Goal: Transaction & Acquisition: Purchase product/service

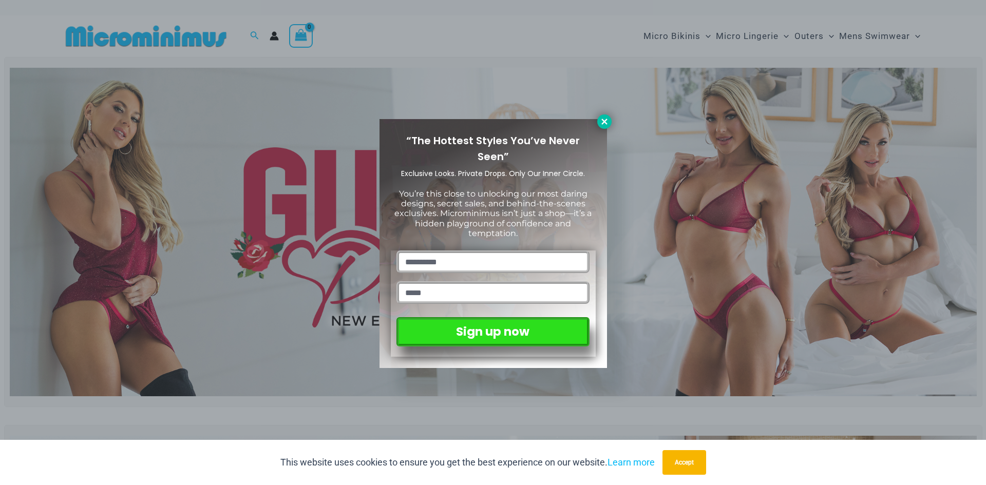
click at [603, 121] on icon at bounding box center [604, 122] width 6 height 6
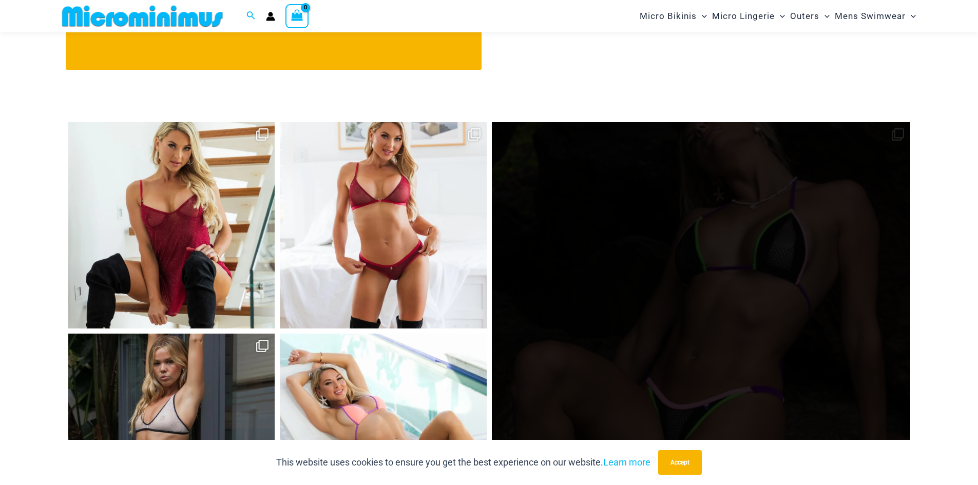
scroll to position [4767, 0]
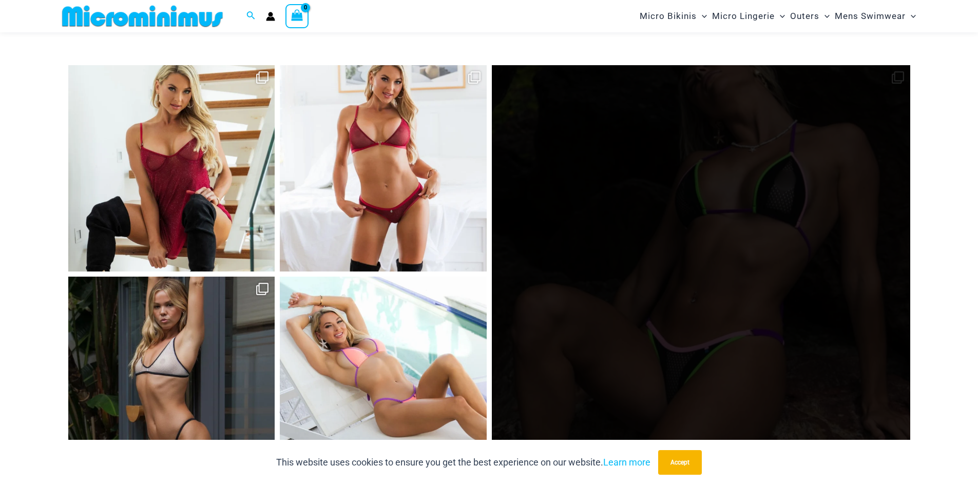
click at [750, 298] on link "Open" at bounding box center [701, 274] width 419 height 419
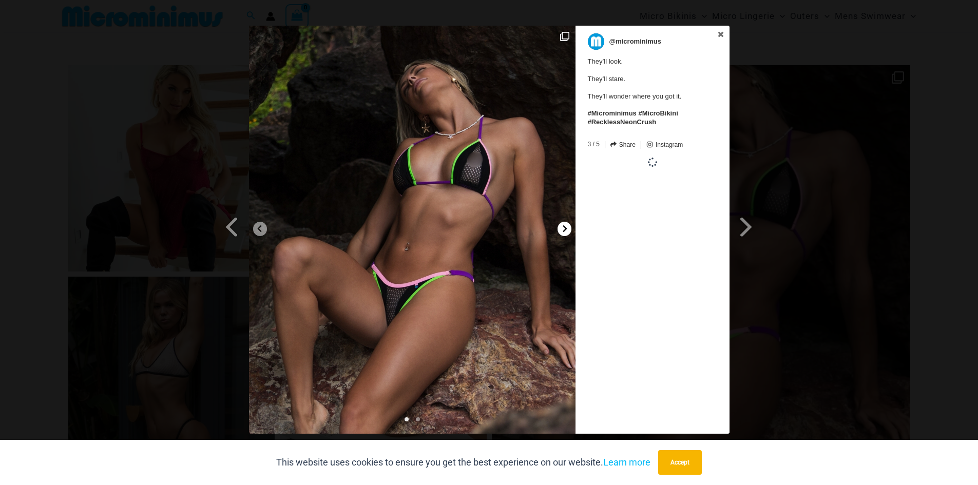
click at [560, 232] on div at bounding box center [565, 229] width 14 height 14
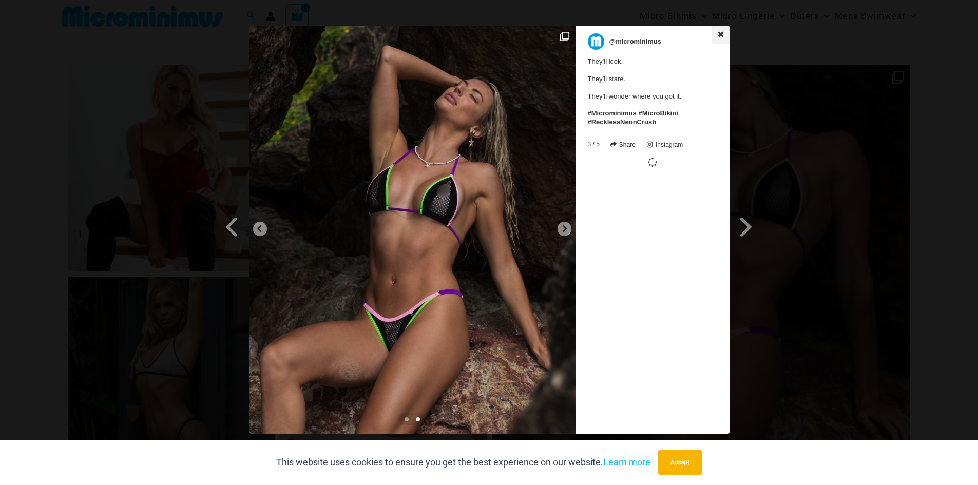
click at [721, 33] on icon at bounding box center [721, 34] width 6 height 6
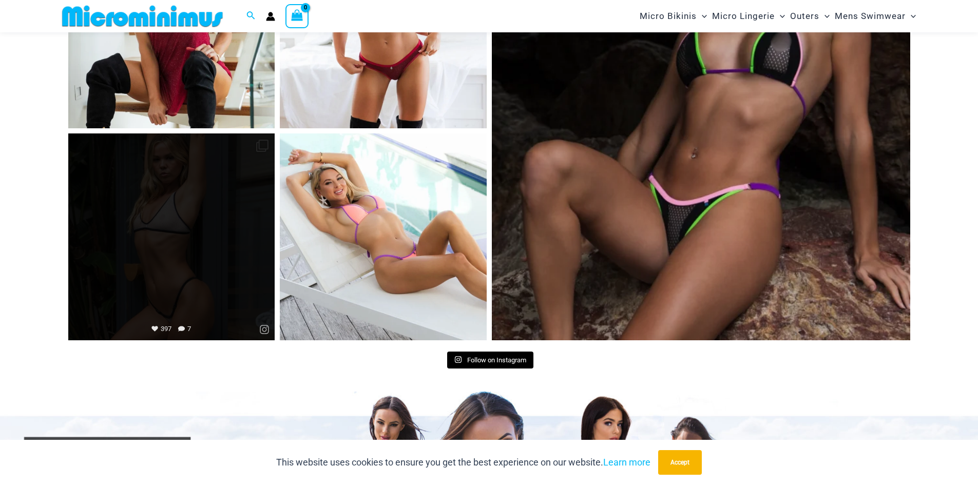
scroll to position [4921, 0]
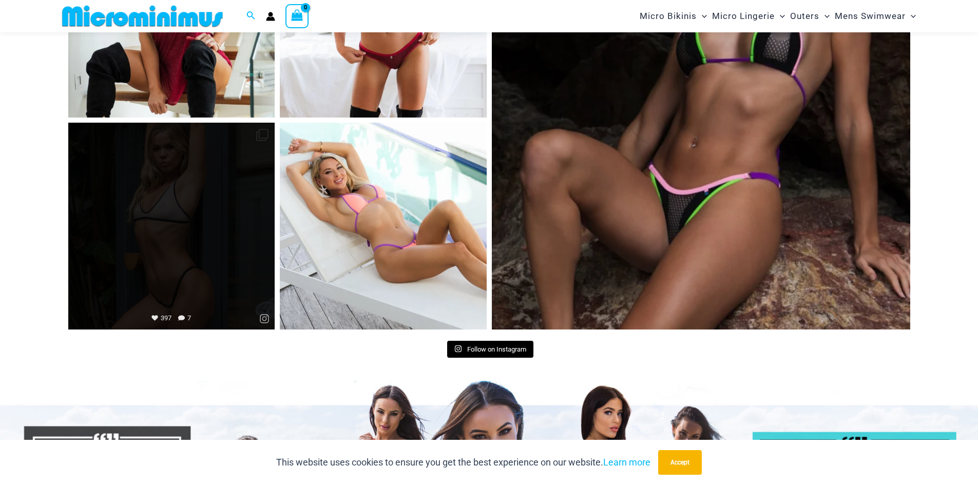
click at [218, 257] on link "Open" at bounding box center [171, 226] width 207 height 207
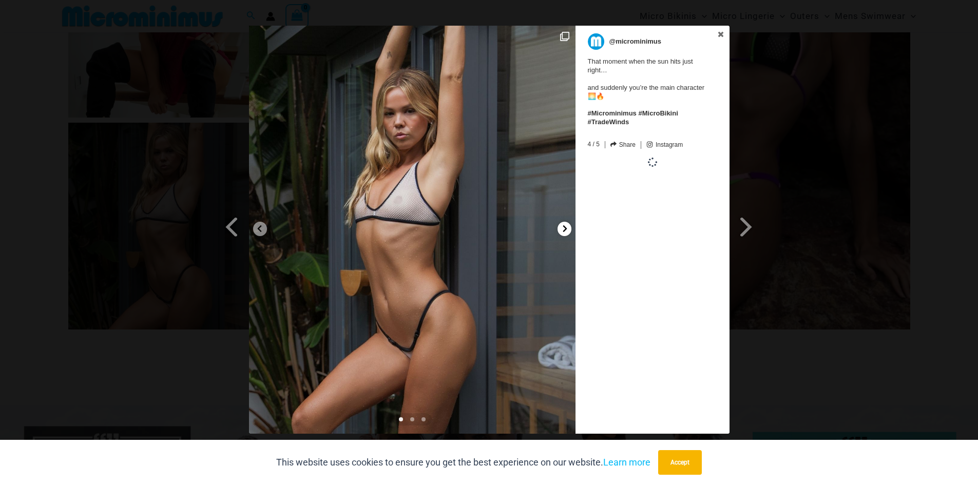
click at [567, 232] on icon at bounding box center [565, 229] width 8 height 8
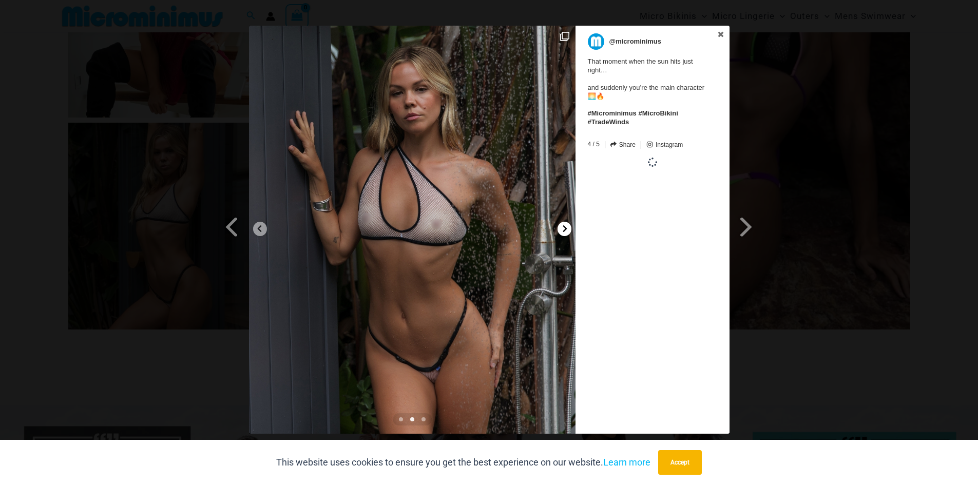
click at [567, 232] on icon at bounding box center [565, 229] width 8 height 8
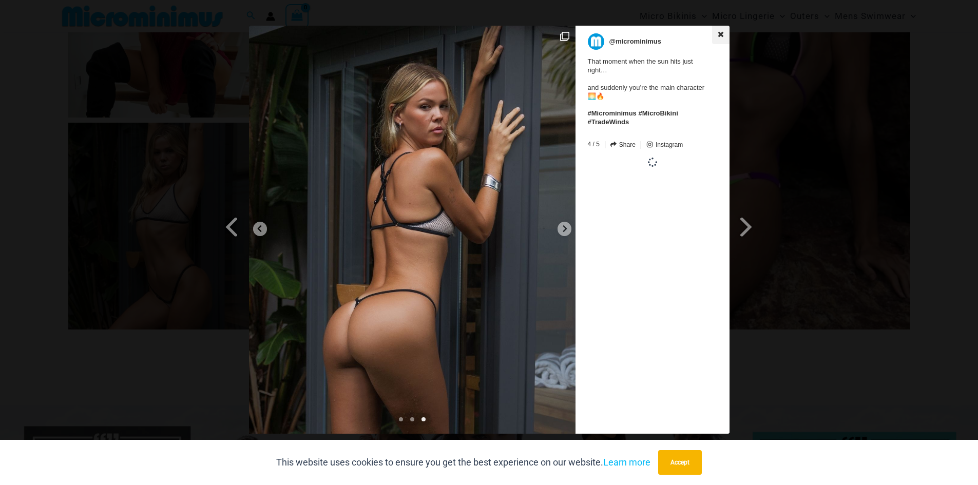
click at [720, 35] on icon at bounding box center [721, 34] width 6 height 6
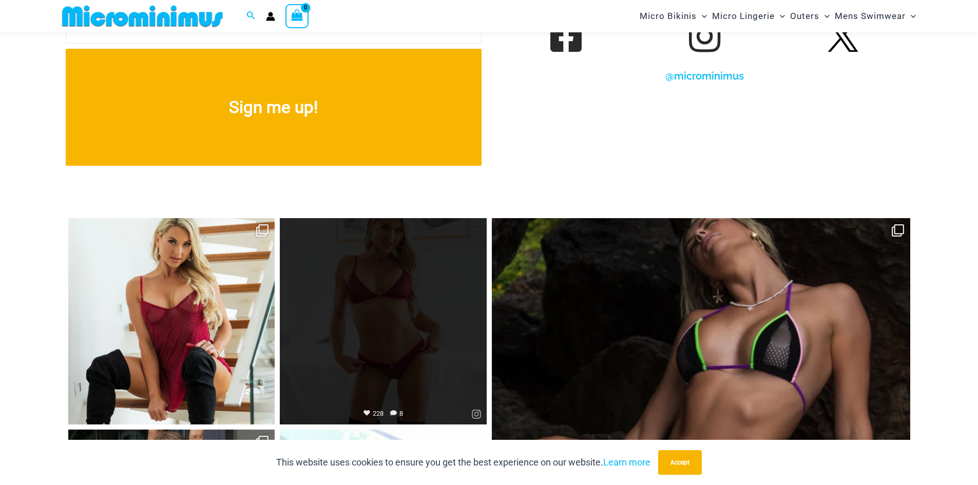
scroll to position [4613, 0]
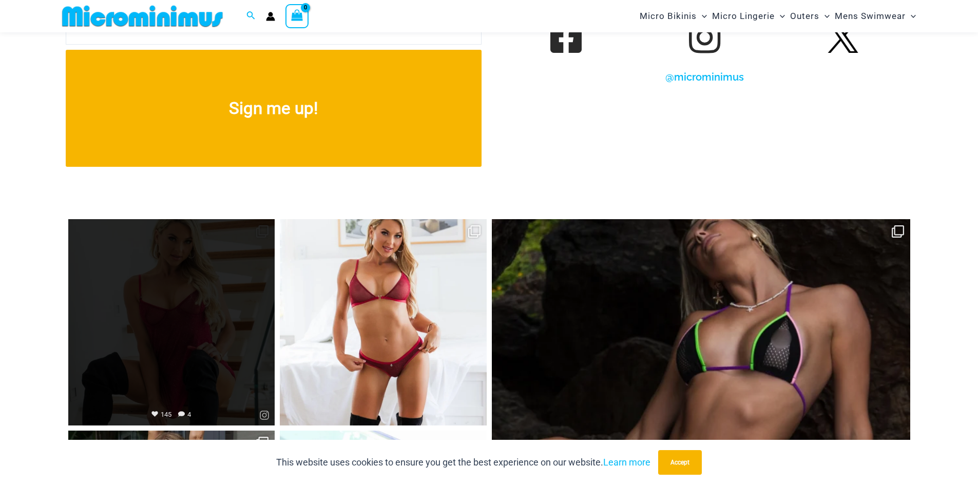
click at [201, 340] on link "Open" at bounding box center [171, 322] width 207 height 207
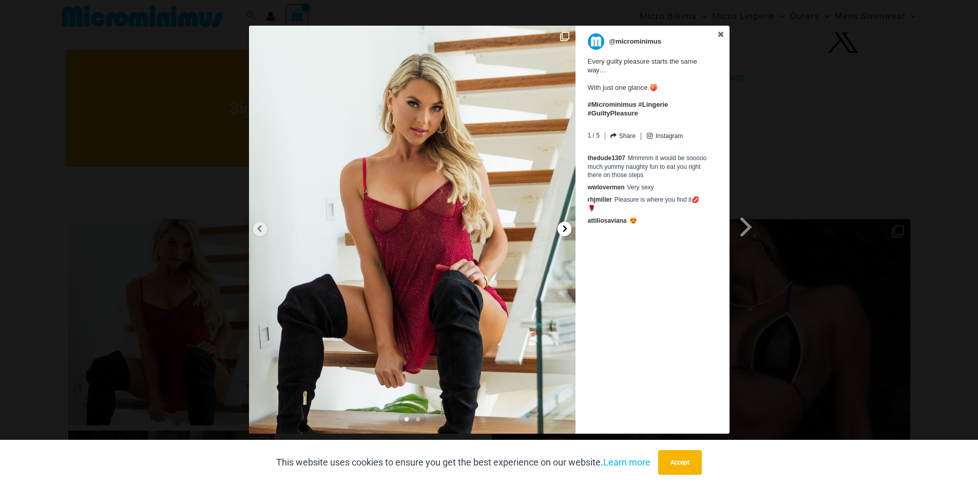
click at [564, 232] on icon at bounding box center [565, 228] width 4 height 7
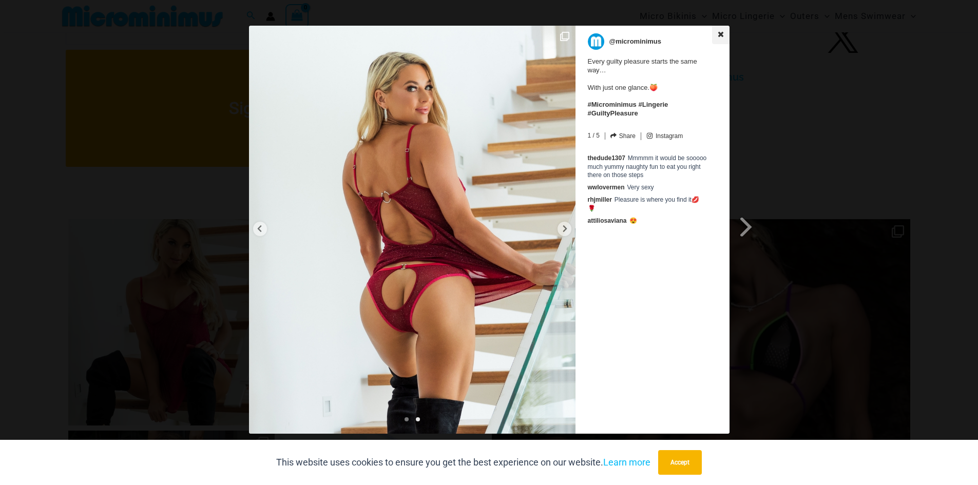
click at [725, 30] on link at bounding box center [720, 35] width 17 height 18
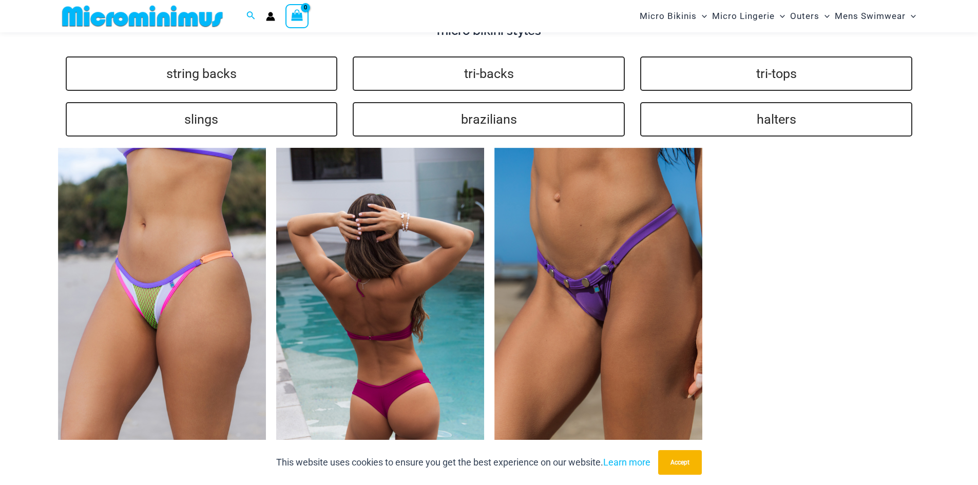
scroll to position [2558, 0]
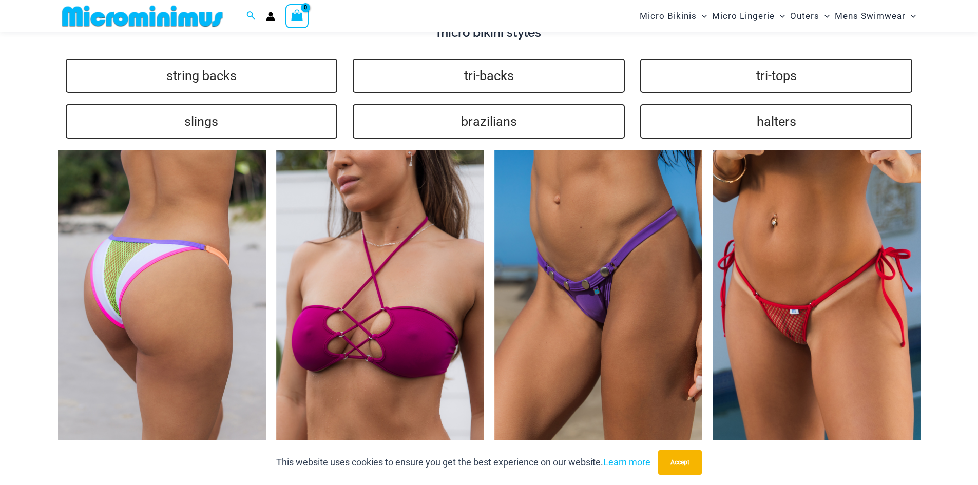
click at [216, 283] on img at bounding box center [162, 306] width 208 height 312
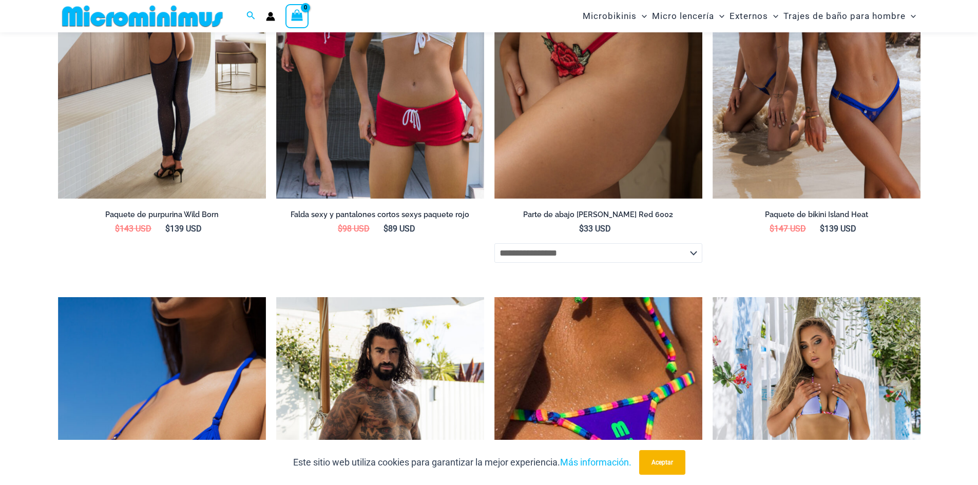
scroll to position [3226, 0]
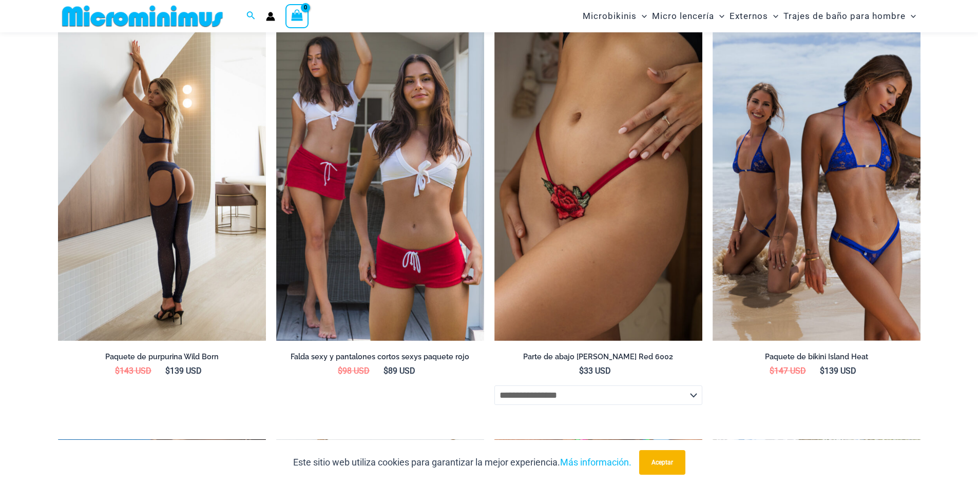
click at [152, 217] on img at bounding box center [162, 185] width 208 height 312
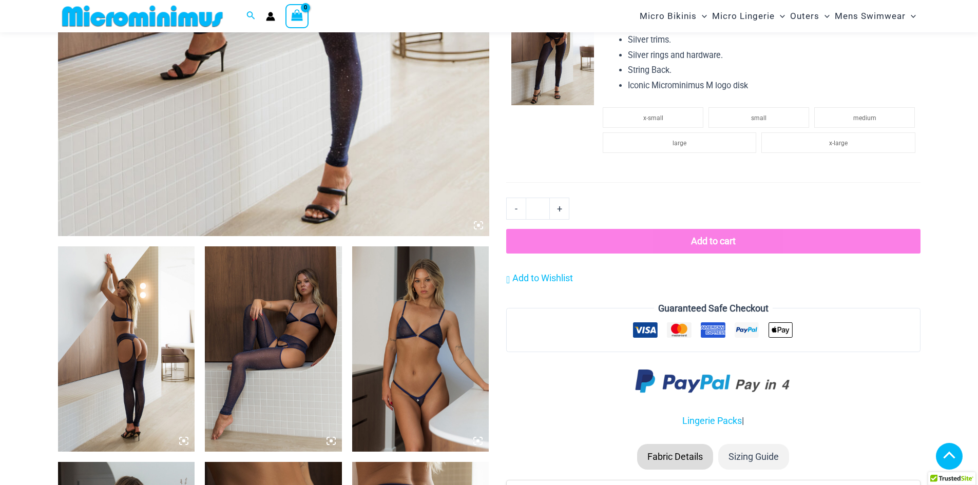
scroll to position [668, 0]
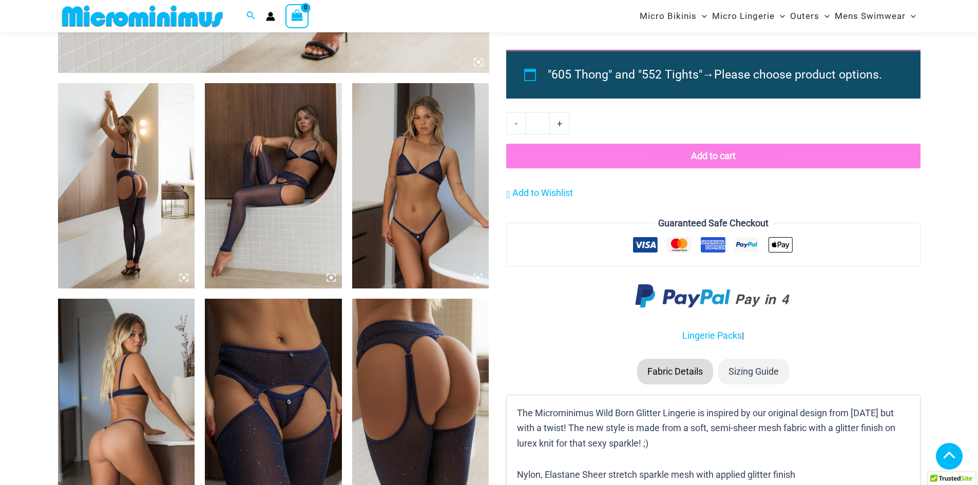
click at [185, 485] on icon at bounding box center [183, 493] width 3 height 3
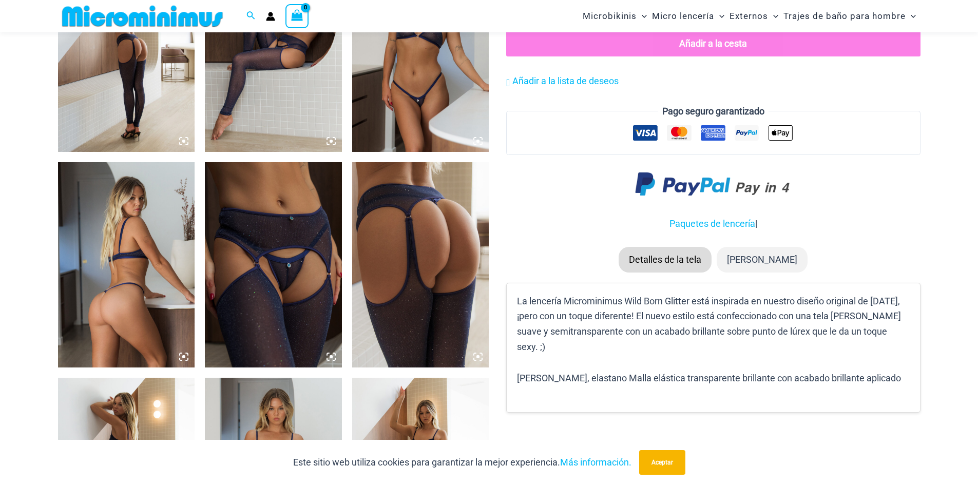
scroll to position [864, 0]
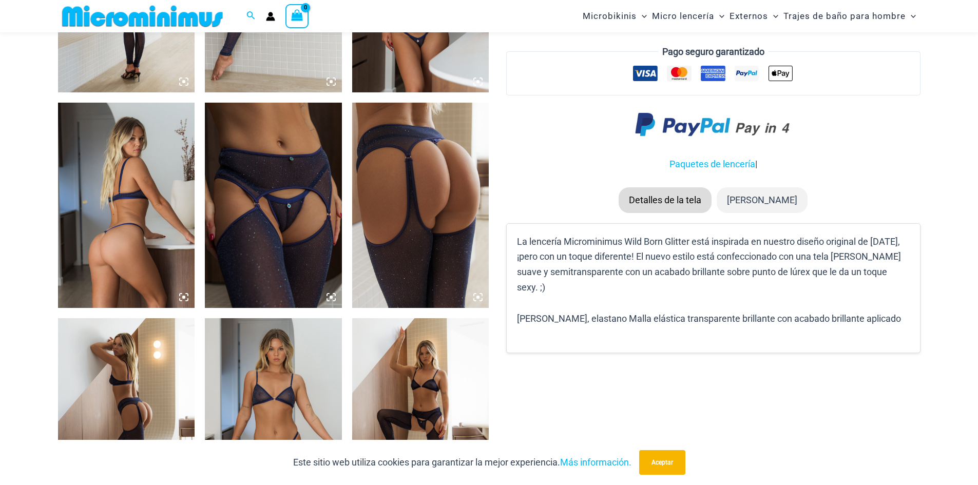
click at [185, 300] on icon at bounding box center [183, 297] width 9 height 9
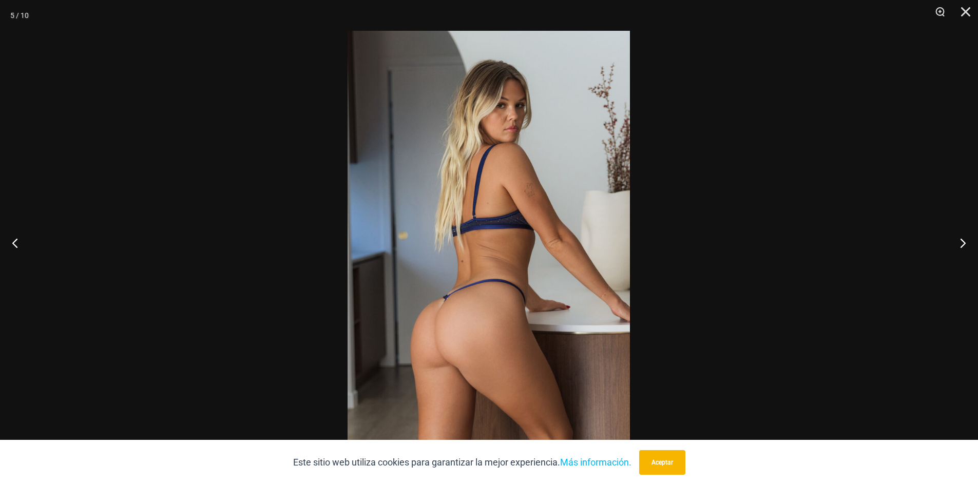
click at [484, 283] on img at bounding box center [489, 243] width 282 height 424
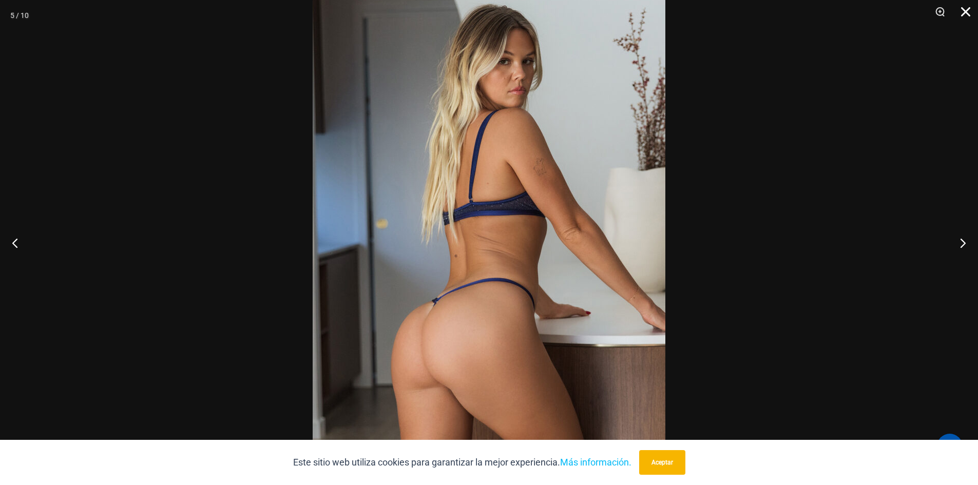
click at [967, 12] on button "Cerca" at bounding box center [963, 15] width 26 height 31
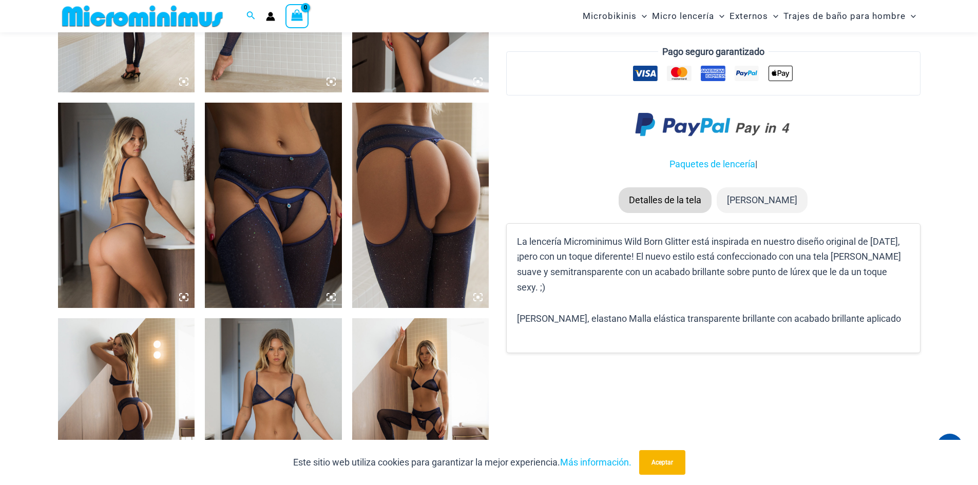
click at [478, 298] on icon at bounding box center [478, 297] width 3 height 3
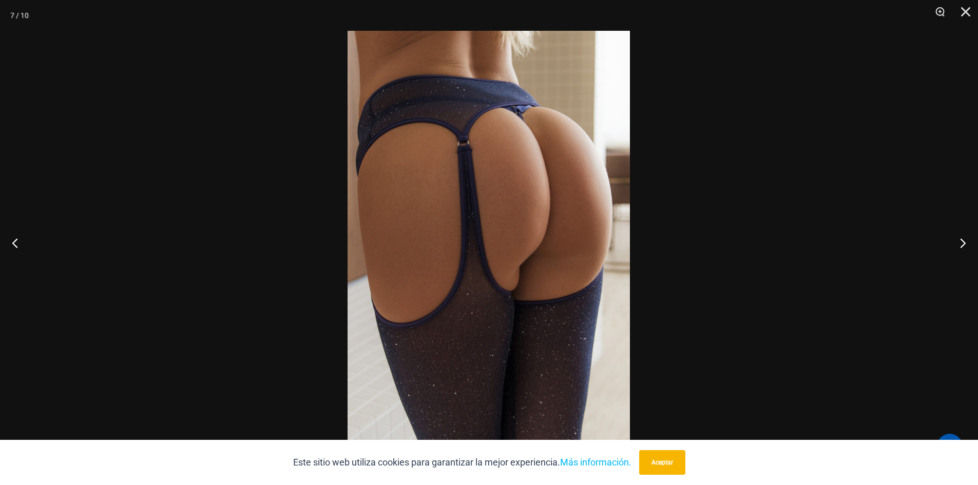
click at [509, 208] on img at bounding box center [489, 243] width 282 height 424
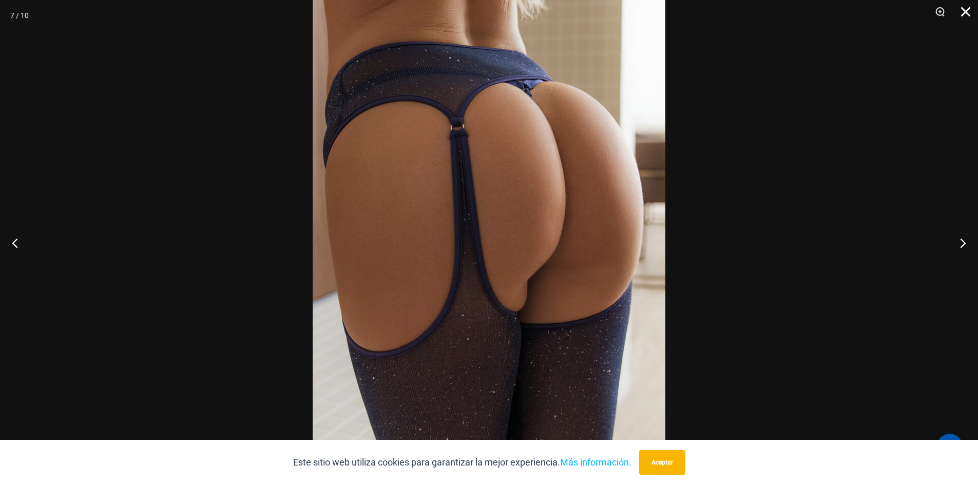
click at [962, 14] on button "Cerca" at bounding box center [963, 15] width 26 height 31
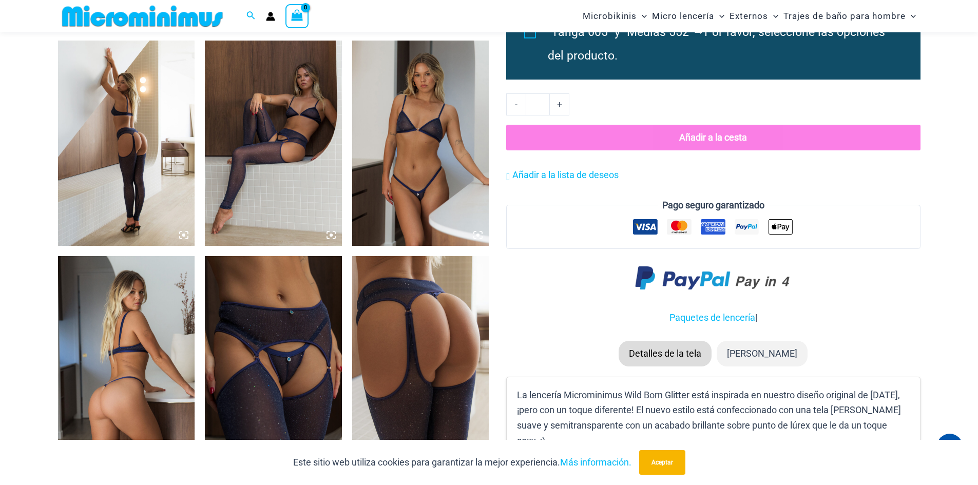
scroll to position [710, 0]
click at [184, 236] on icon at bounding box center [183, 235] width 3 height 3
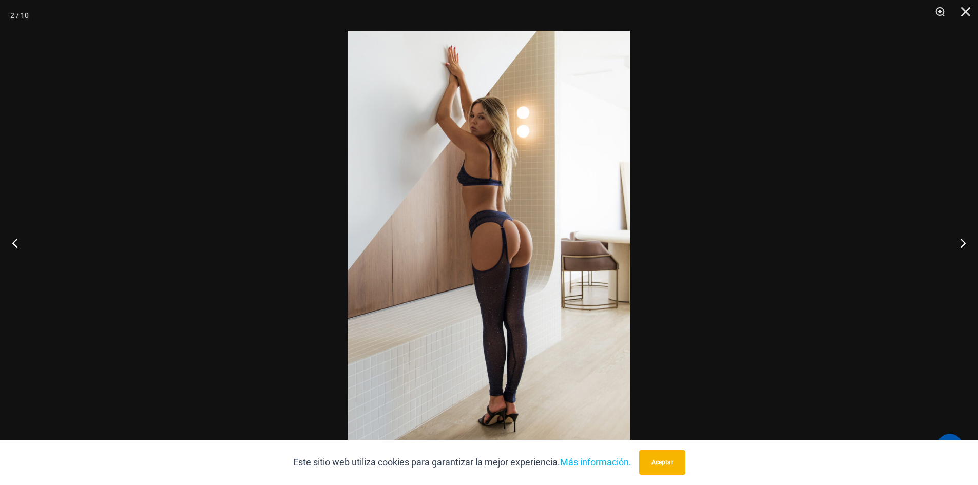
click at [515, 249] on img at bounding box center [489, 243] width 282 height 424
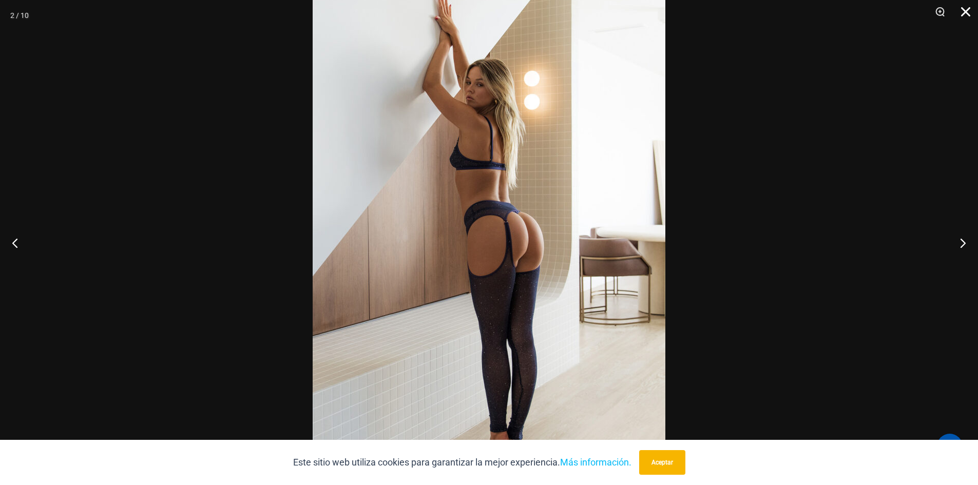
click at [961, 16] on button "Cerca" at bounding box center [963, 15] width 26 height 31
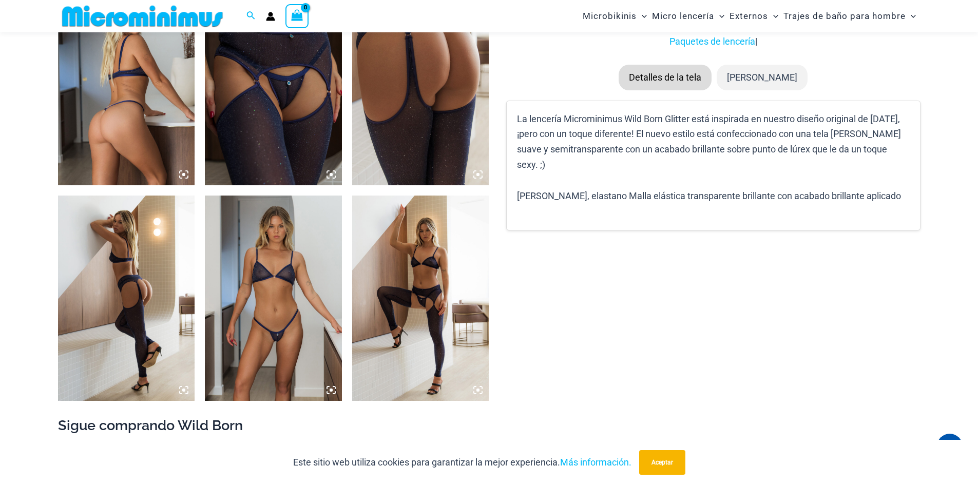
scroll to position [1069, 0]
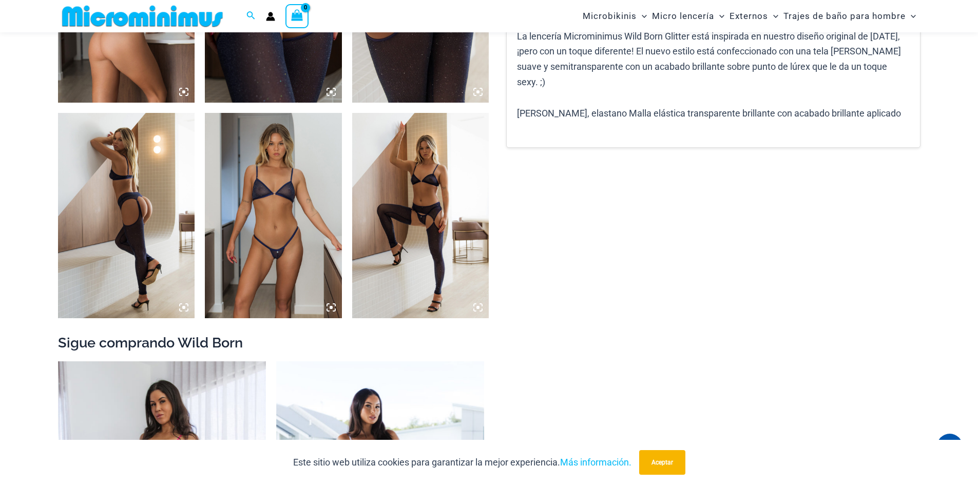
click at [184, 309] on icon at bounding box center [183, 307] width 3 height 3
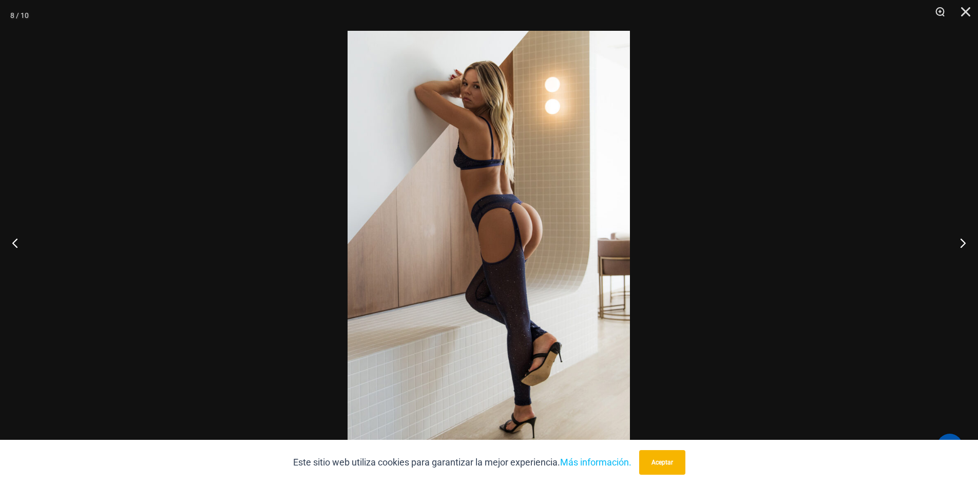
click at [515, 210] on img at bounding box center [489, 243] width 282 height 424
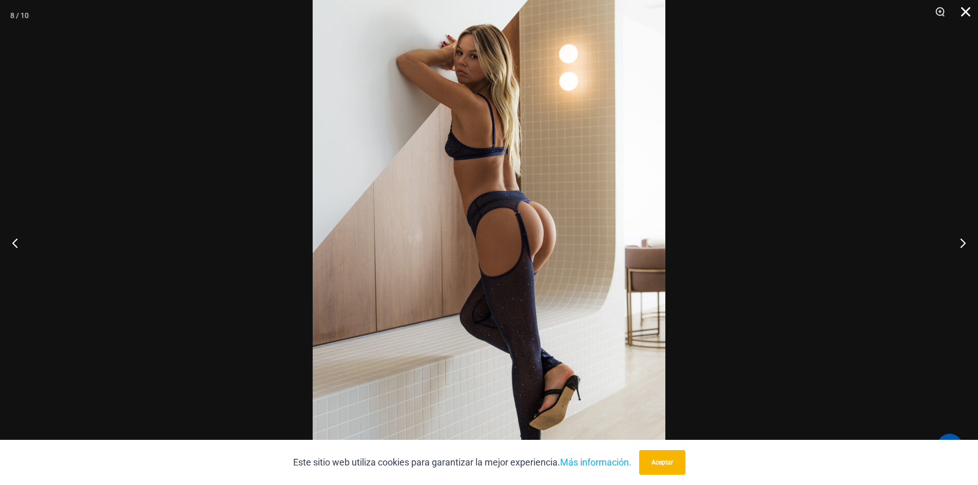
click at [964, 12] on button "Cerca" at bounding box center [963, 15] width 26 height 31
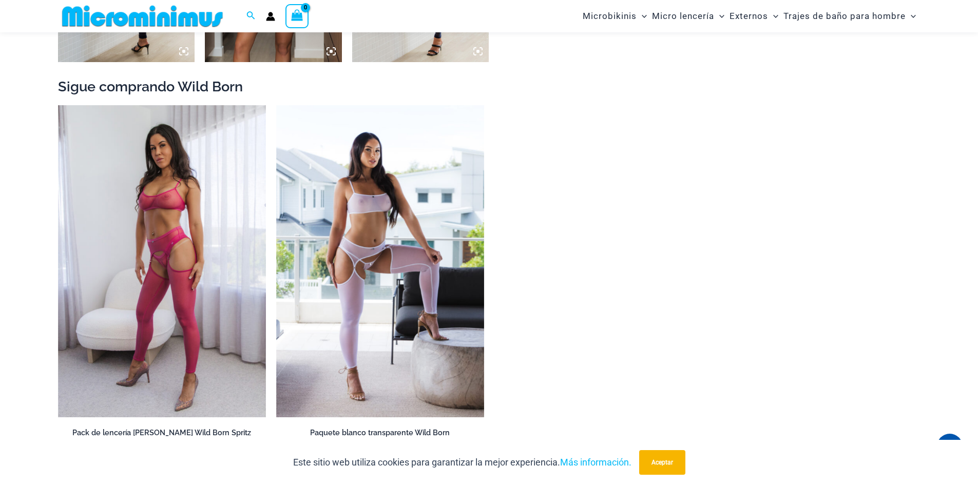
scroll to position [1326, 0]
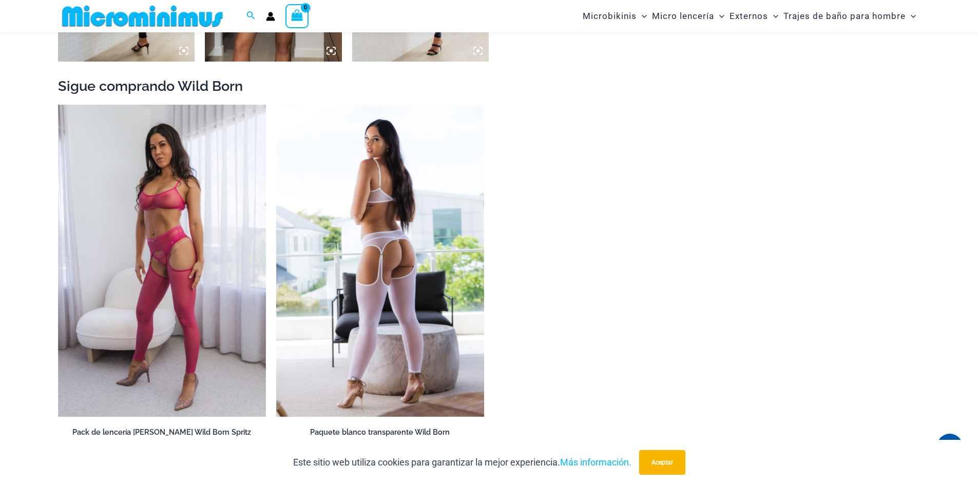
click at [400, 249] on img at bounding box center [380, 261] width 208 height 312
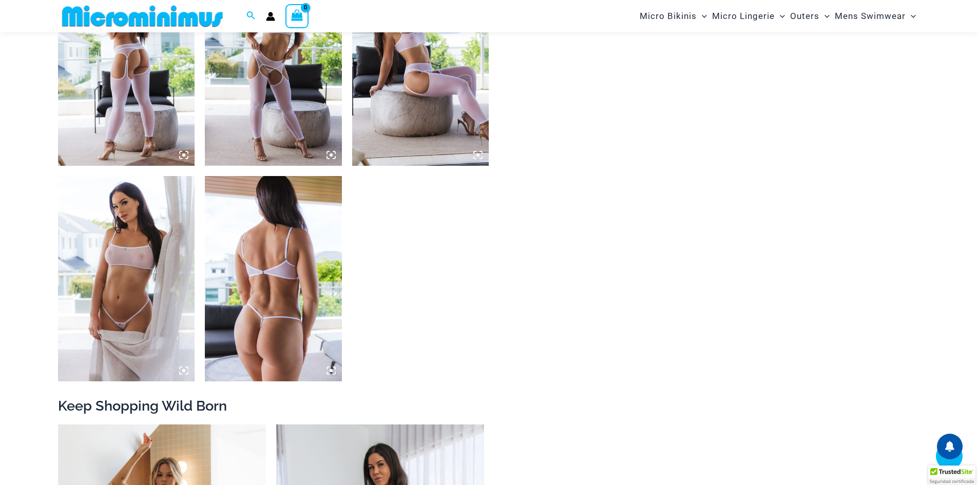
scroll to position [822, 0]
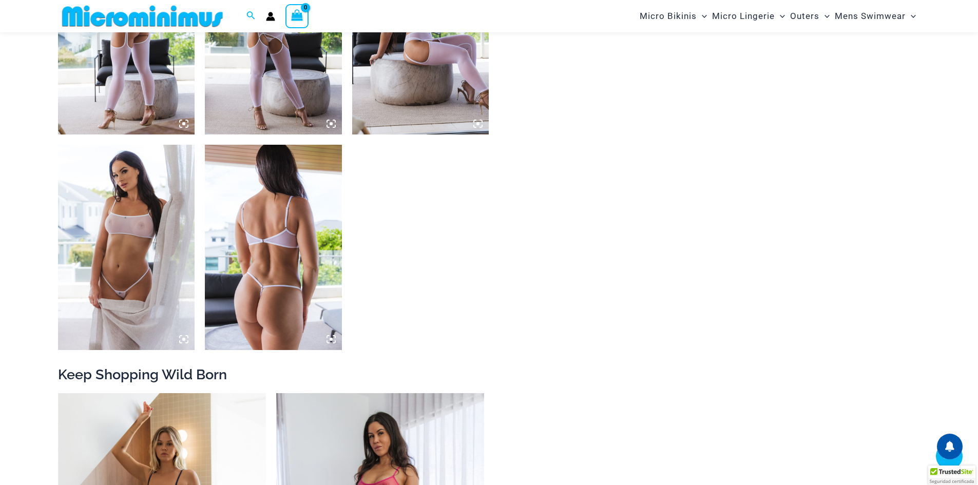
click at [333, 335] on icon at bounding box center [331, 339] width 9 height 9
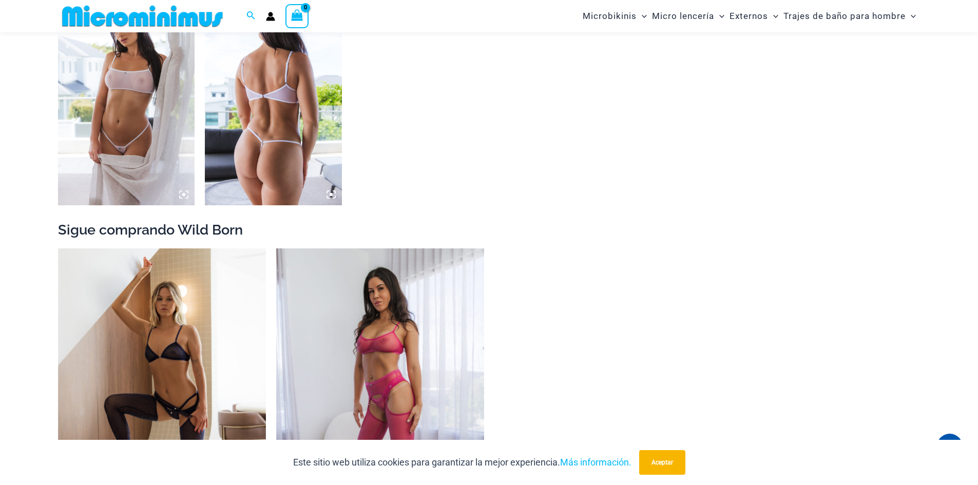
click at [333, 193] on icon at bounding box center [331, 194] width 9 height 9
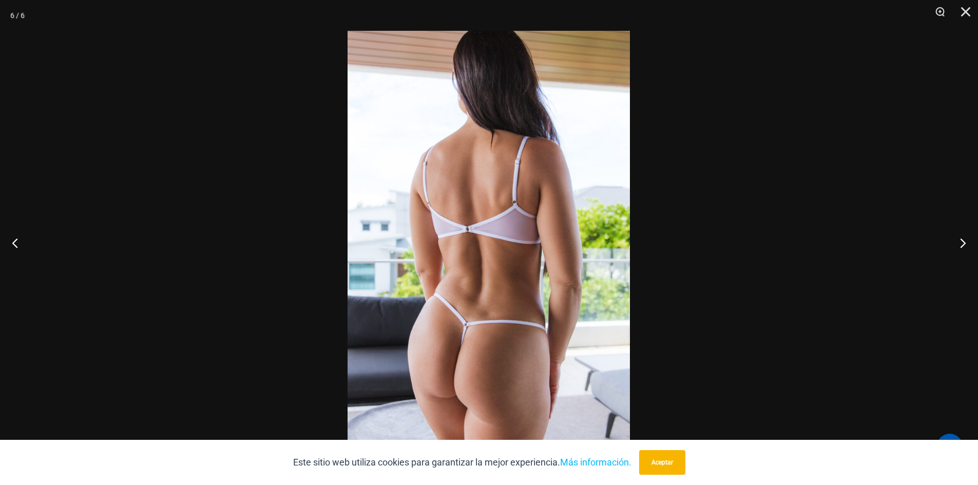
click at [490, 340] on img at bounding box center [489, 243] width 282 height 424
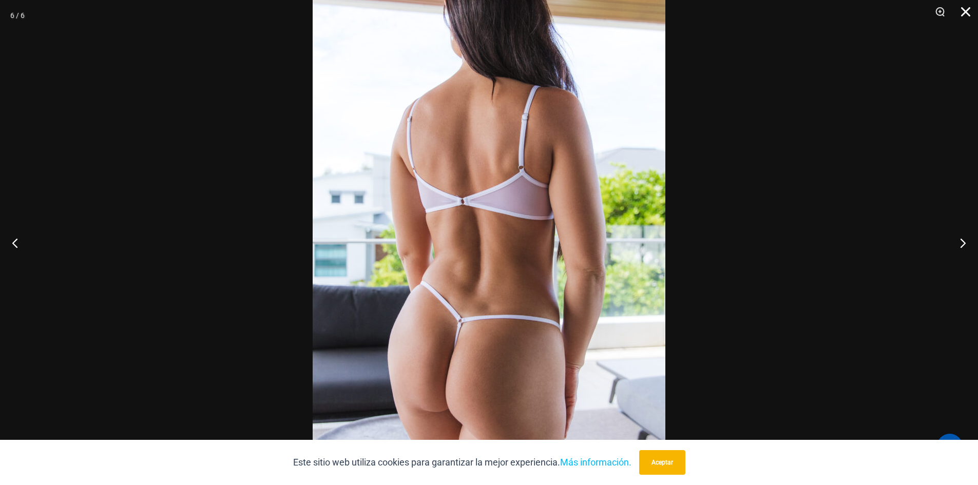
click at [971, 8] on button "Cerca" at bounding box center [963, 15] width 26 height 31
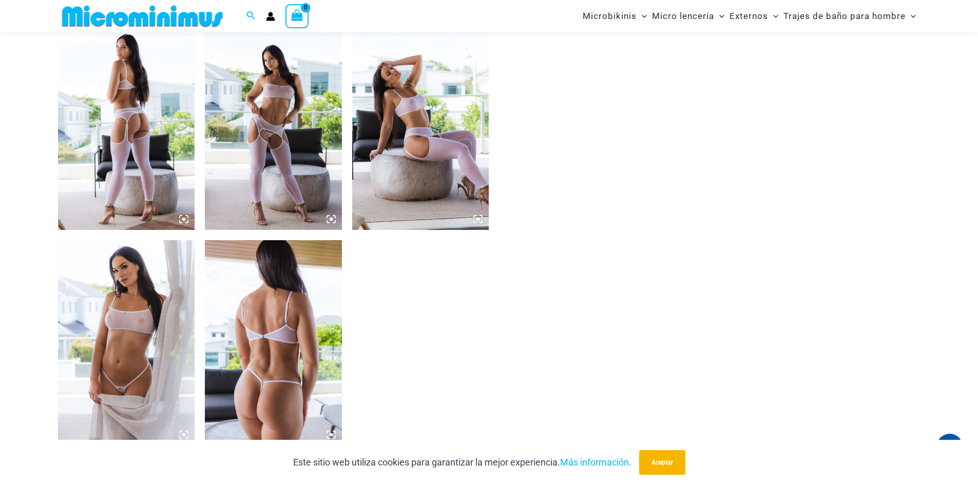
scroll to position [658, 0]
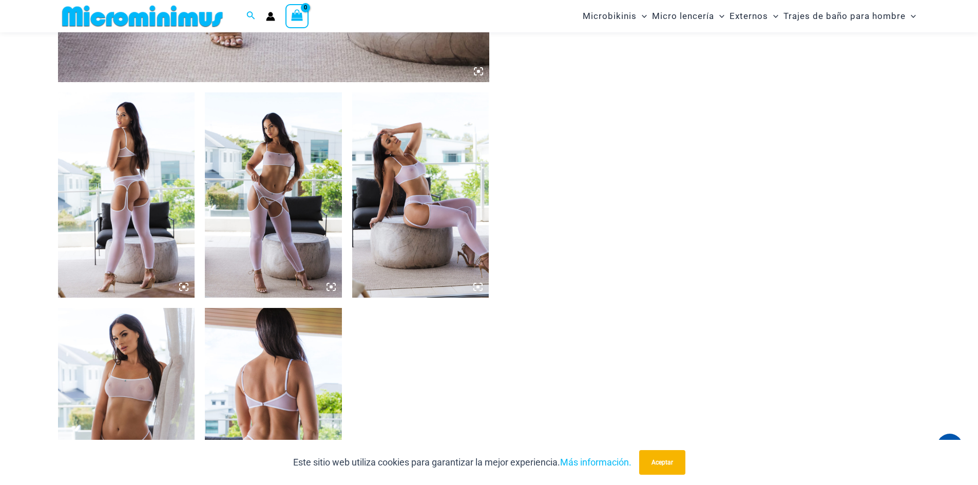
click at [183, 286] on icon at bounding box center [183, 286] width 9 height 9
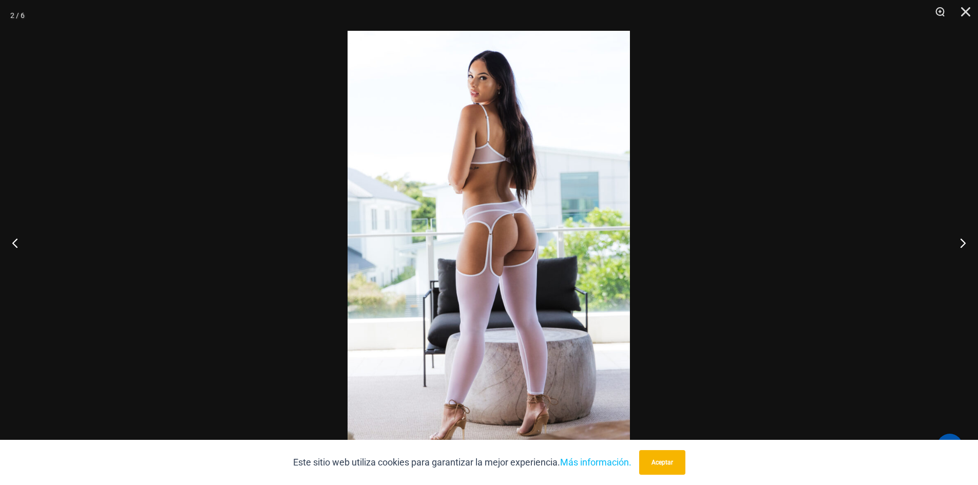
click at [479, 244] on img at bounding box center [489, 243] width 282 height 424
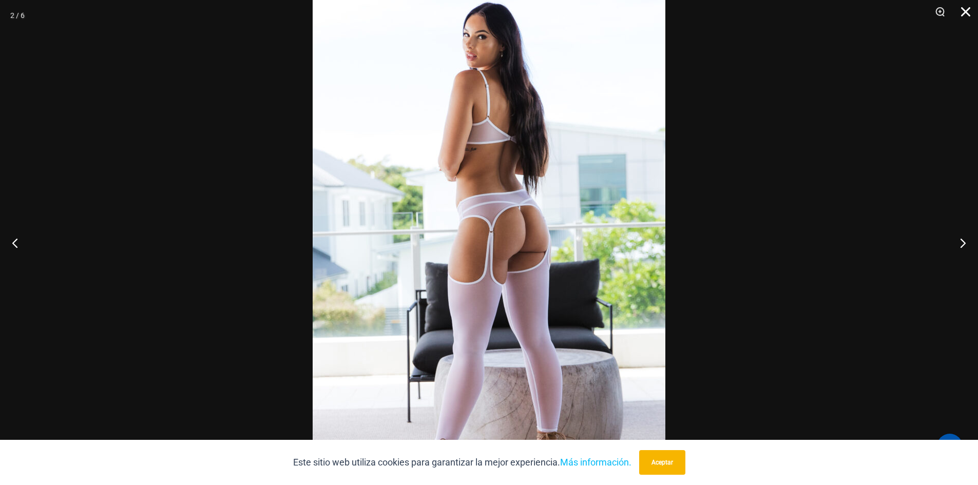
click at [969, 14] on button "Cerca" at bounding box center [963, 15] width 26 height 31
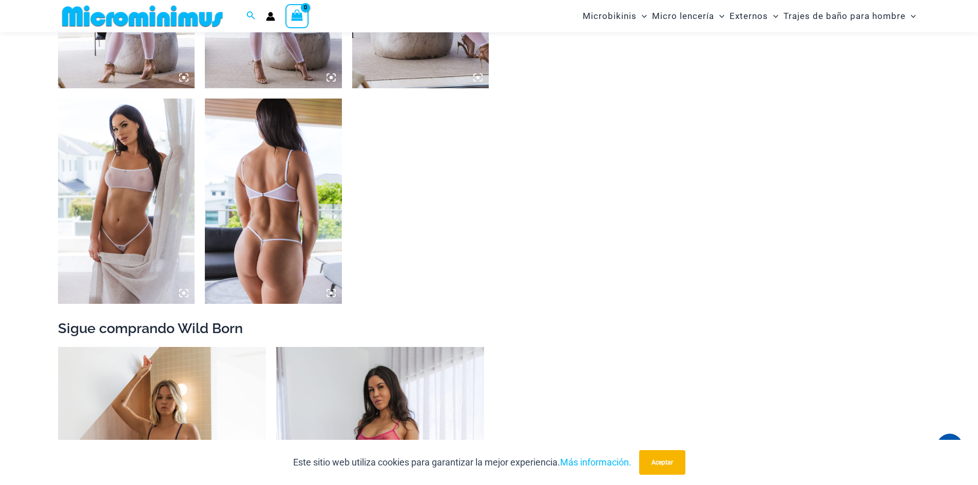
scroll to position [1172, 0]
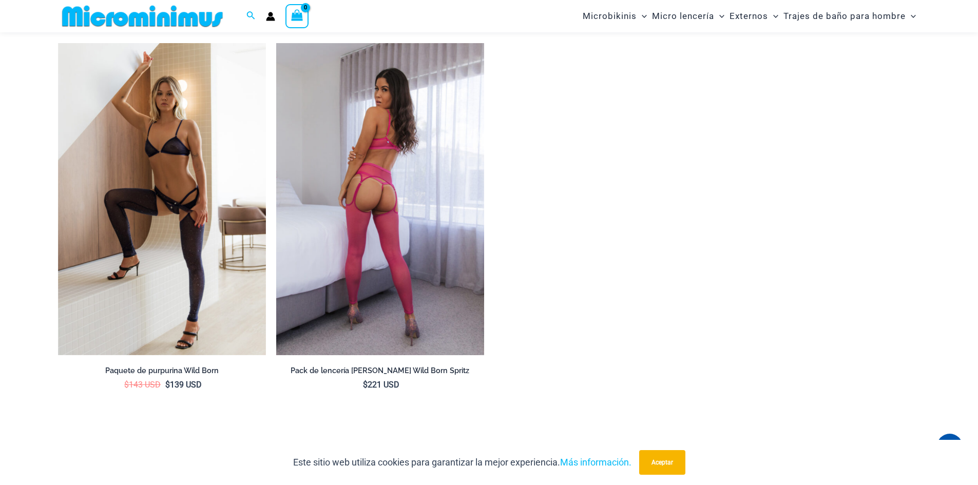
click at [393, 248] on img at bounding box center [380, 199] width 208 height 312
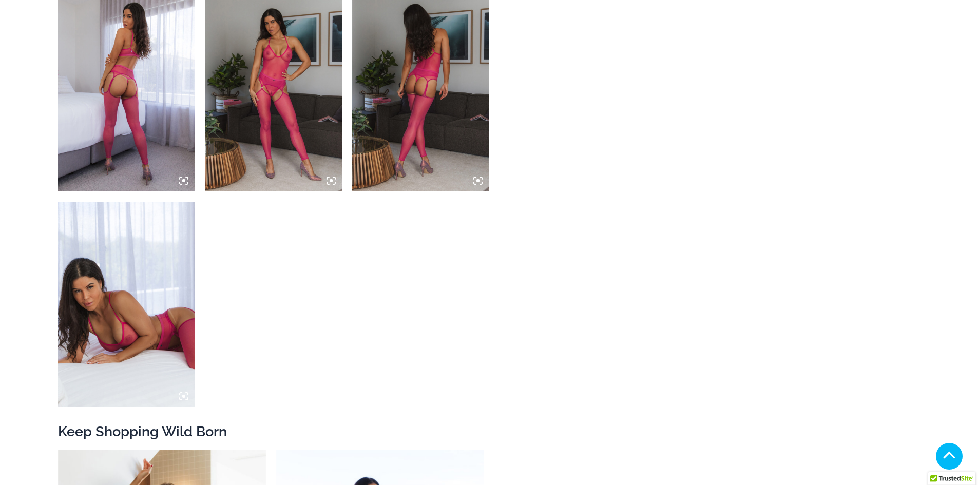
scroll to position [924, 0]
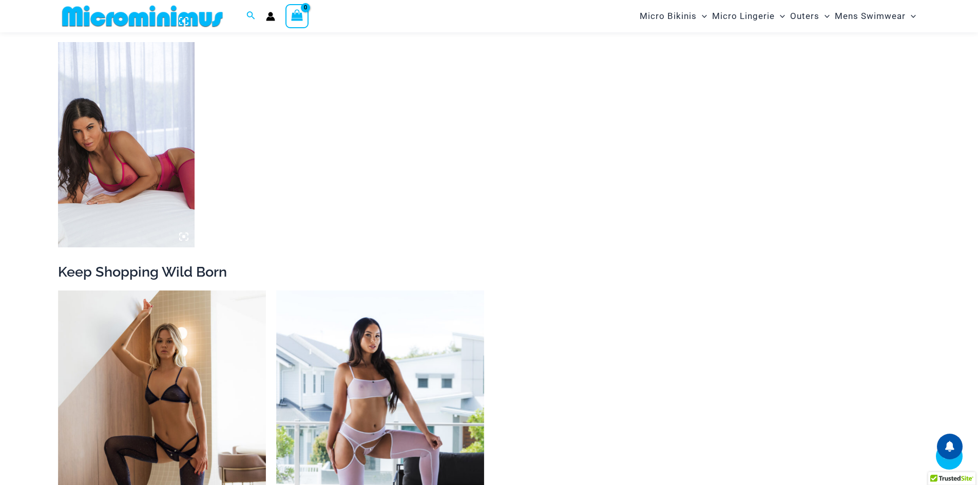
click at [181, 26] on icon at bounding box center [183, 20] width 9 height 9
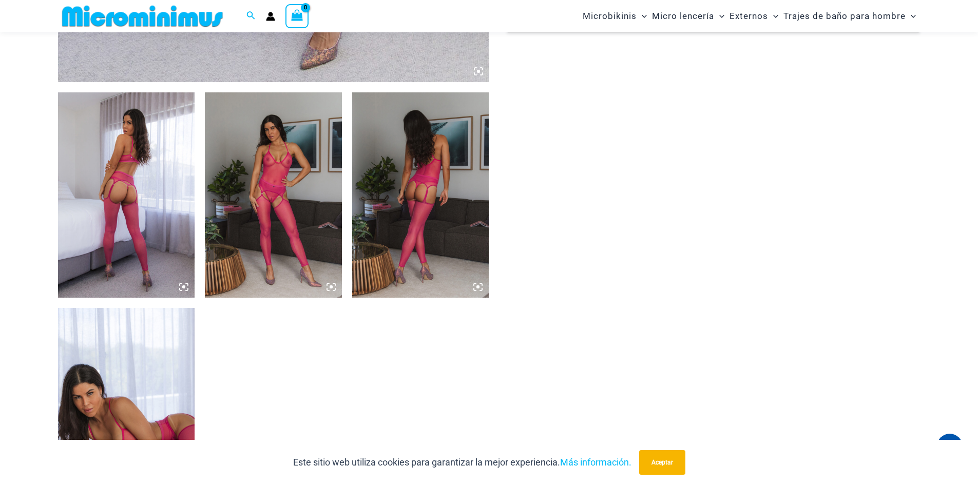
click at [183, 284] on icon at bounding box center [183, 286] width 9 height 9
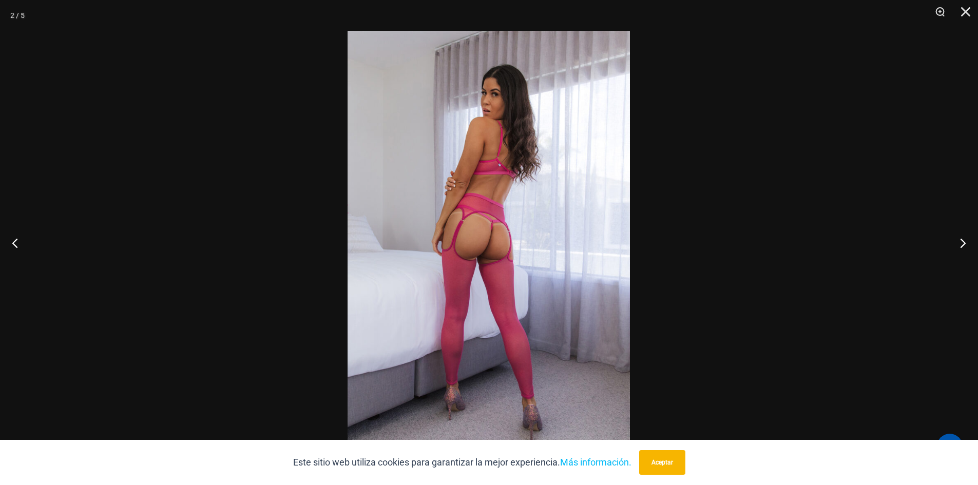
click at [475, 244] on img at bounding box center [489, 243] width 282 height 424
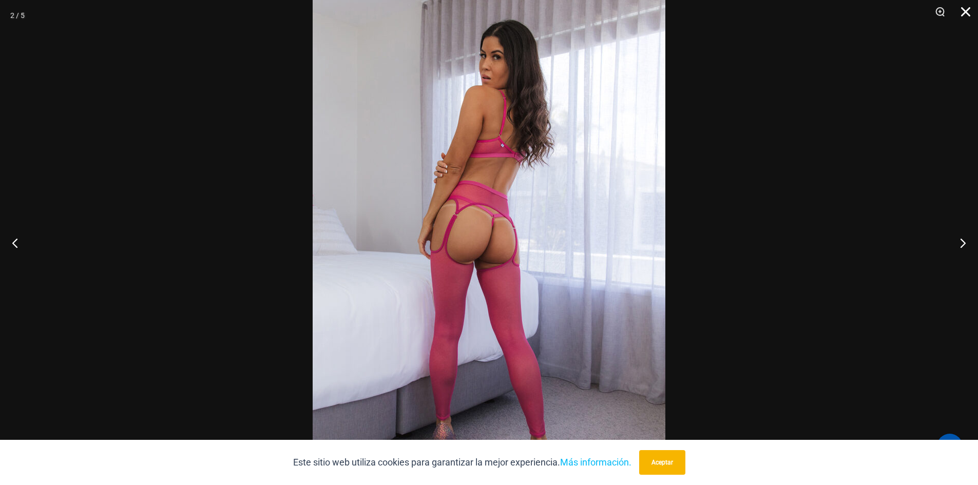
click at [967, 11] on button "Cerca" at bounding box center [963, 15] width 26 height 31
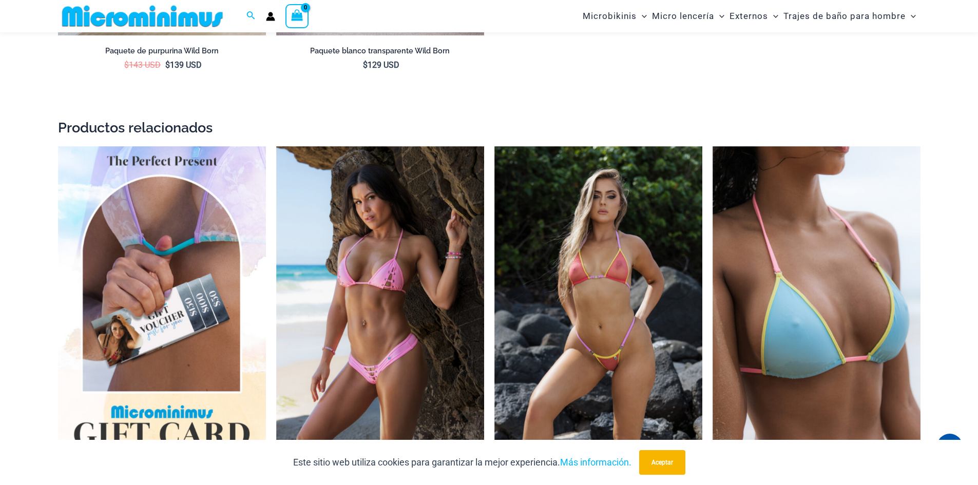
scroll to position [1223, 0]
